Goal: Information Seeking & Learning: Learn about a topic

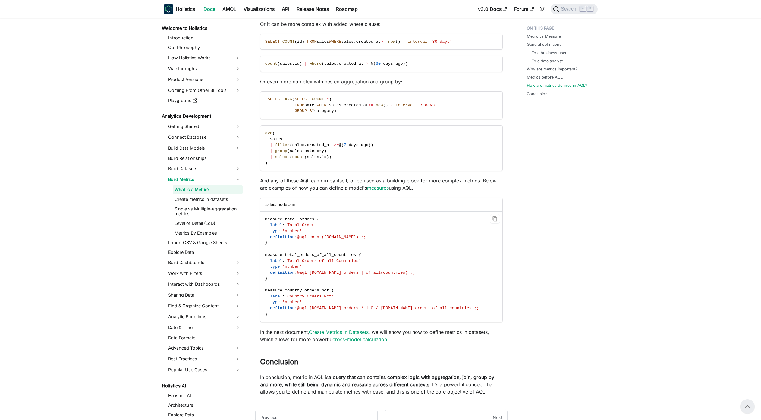
scroll to position [1282, 0]
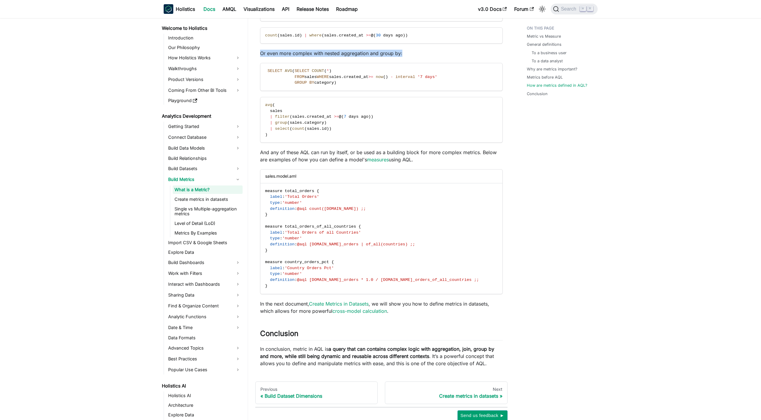
scroll to position [1350, 0]
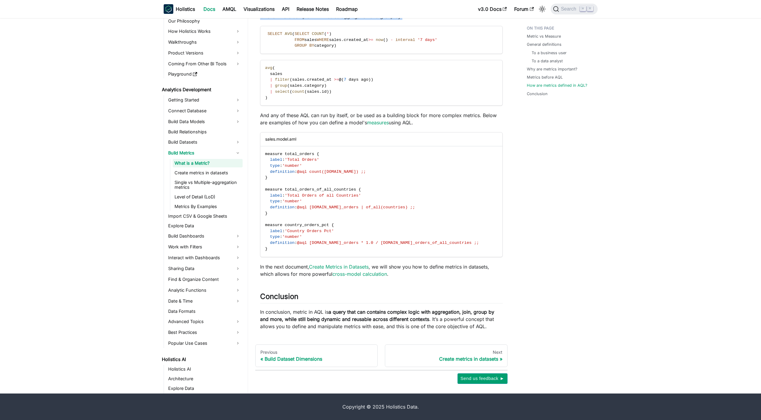
click at [409, 266] on p "In the next document, Create Metrics in Datasets , we will show you how to defi…" at bounding box center [381, 270] width 243 height 14
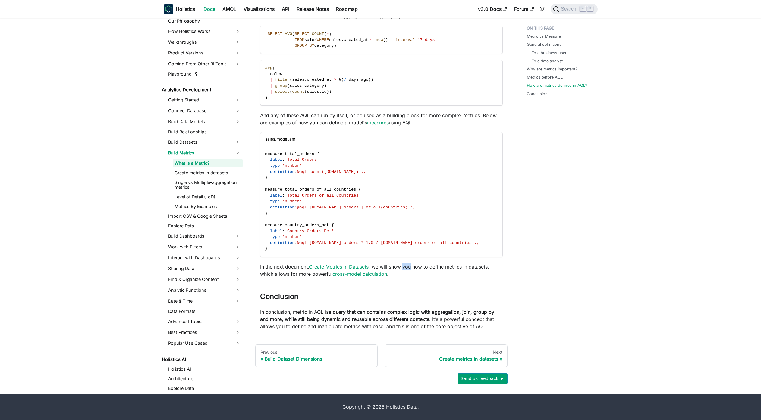
click at [409, 266] on p "In the next document, Create Metrics in Datasets , we will show you how to defi…" at bounding box center [381, 270] width 243 height 14
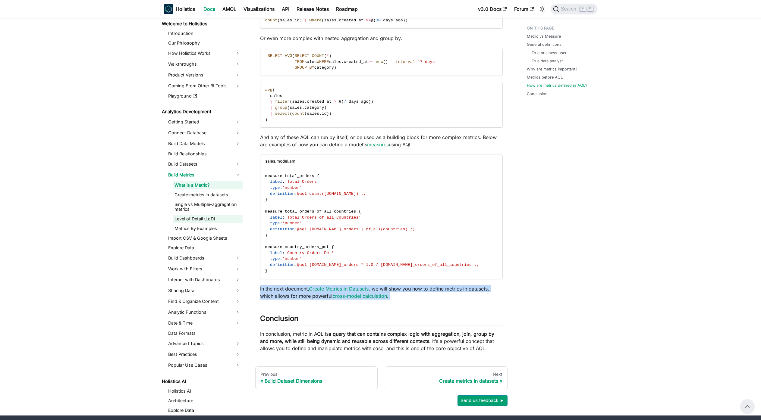
scroll to position [1327, 0]
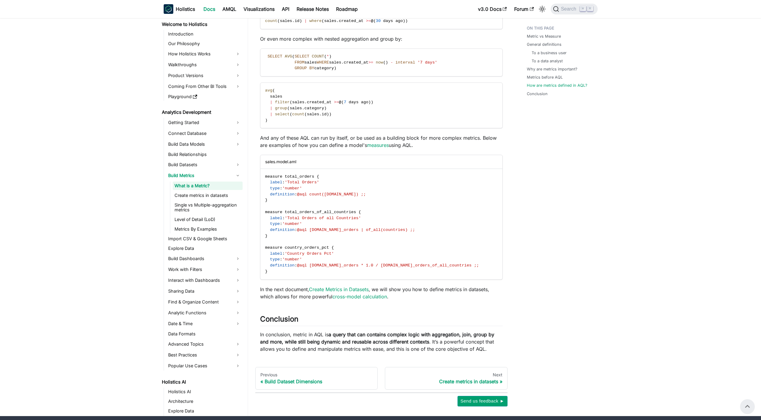
click at [419, 337] on strong "a query that can contains complex logic with aggregation, join, group by and mo…" at bounding box center [377, 338] width 234 height 13
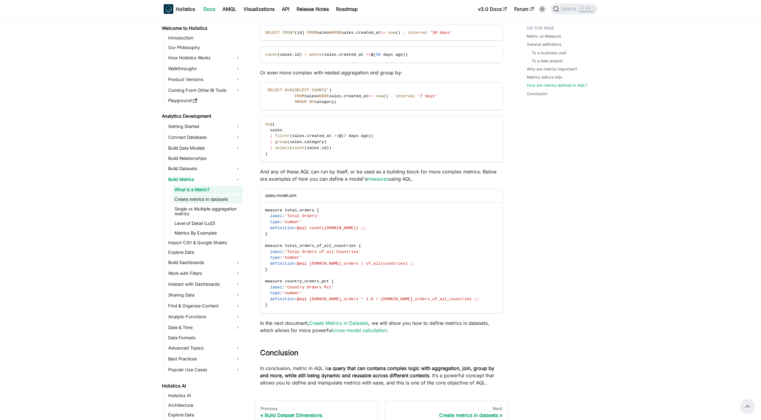
scroll to position [1292, 0]
